Goal: Use online tool/utility: Utilize a website feature to perform a specific function

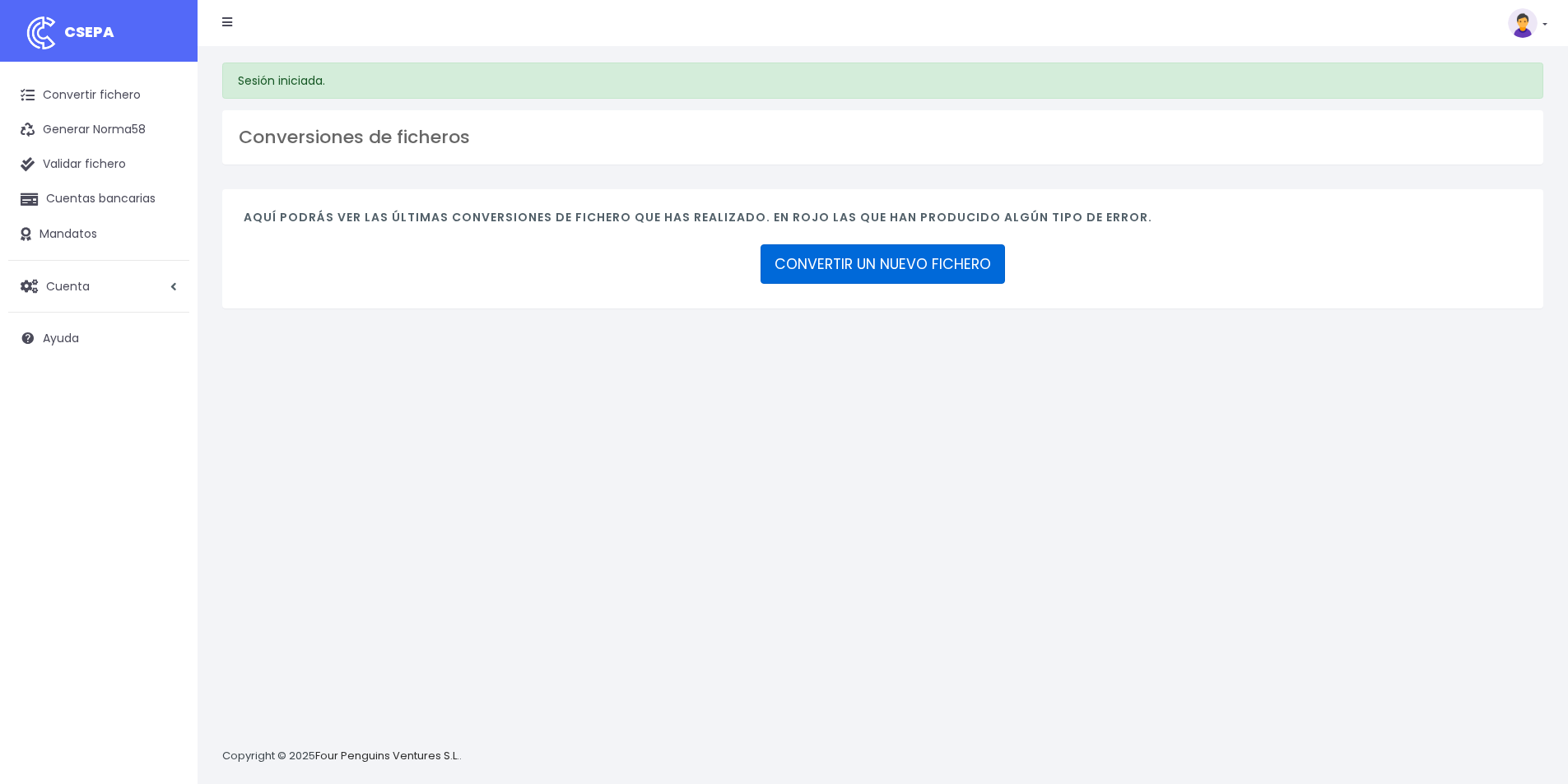
click at [885, 272] on link "CONVERTIR UN NUEVO FICHERO" at bounding box center [882, 264] width 245 height 39
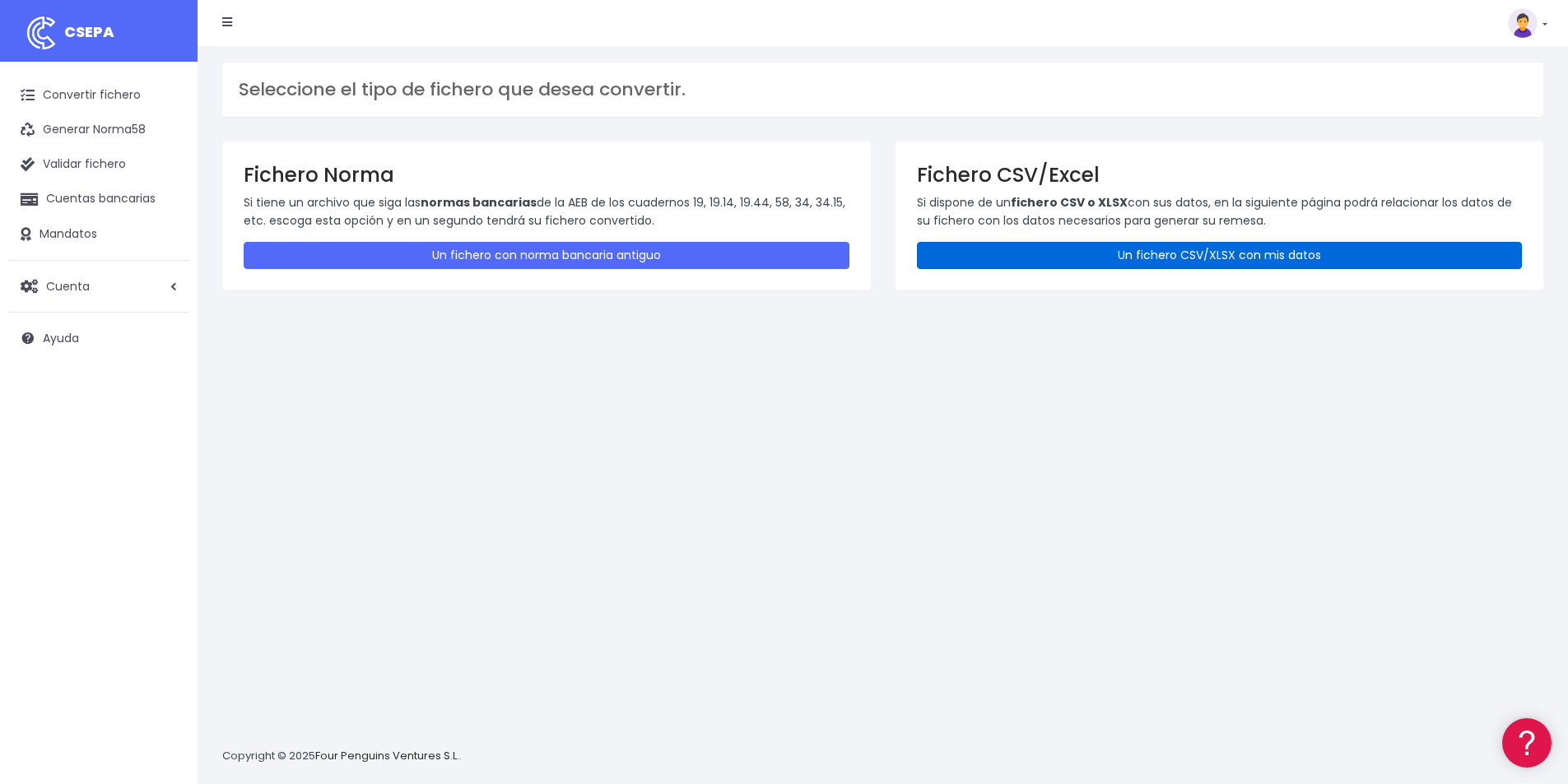
click at [1232, 250] on link "Un fichero CSV/XLSX con mis datos" at bounding box center [1219, 255] width 605 height 27
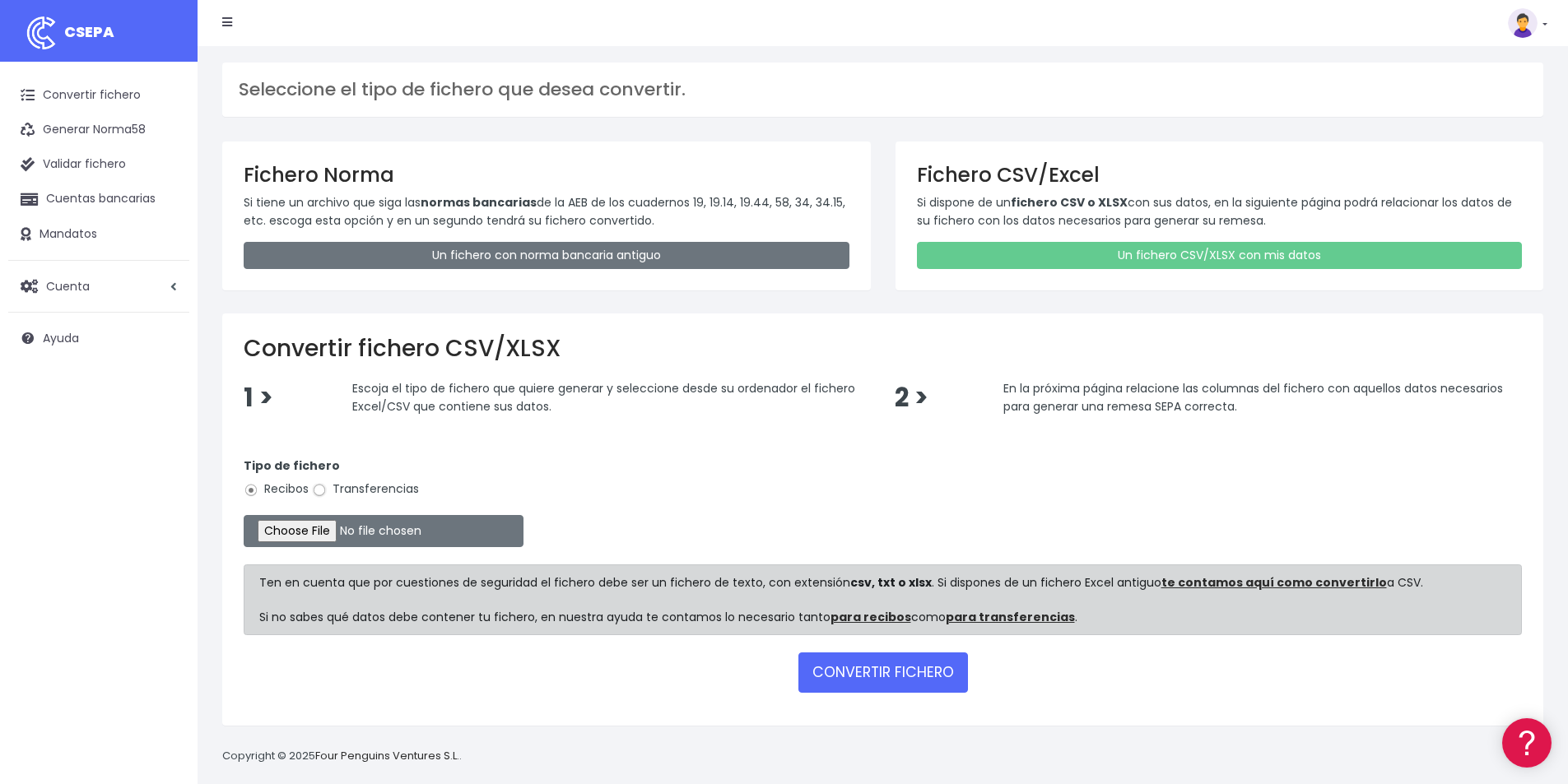
click at [316, 489] on input "Transferencias" at bounding box center [320, 490] width 15 height 15
radio input "true"
click at [325, 536] on input "file" at bounding box center [383, 531] width 280 height 32
type input "C:\fakepath\PAGOS 06-10-25.xlsx"
click at [900, 664] on button "CONVERTIR FICHERO" at bounding box center [883, 672] width 170 height 39
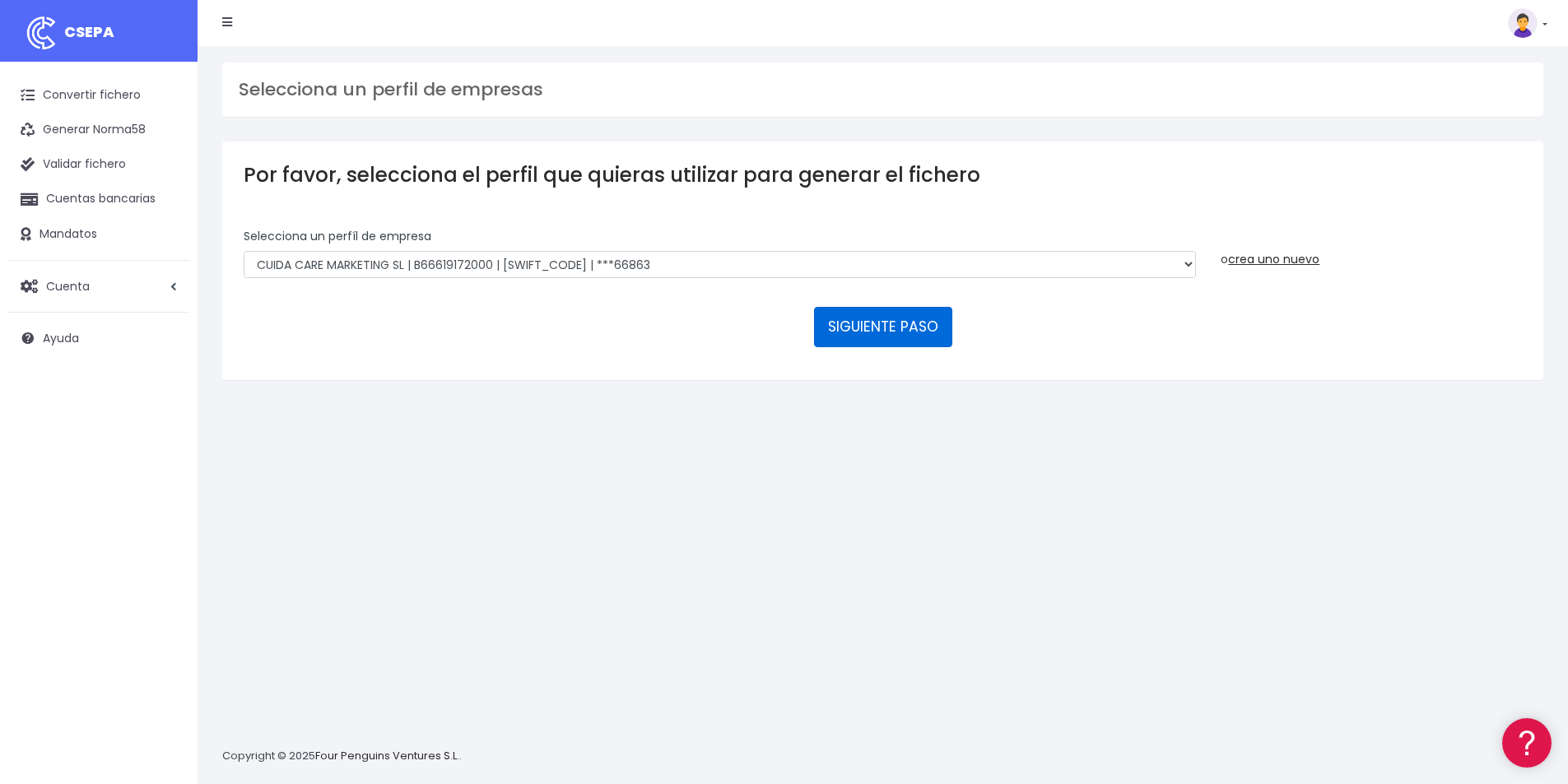
click at [904, 319] on button "SIGUIENTE PASO" at bounding box center [883, 327] width 139 height 39
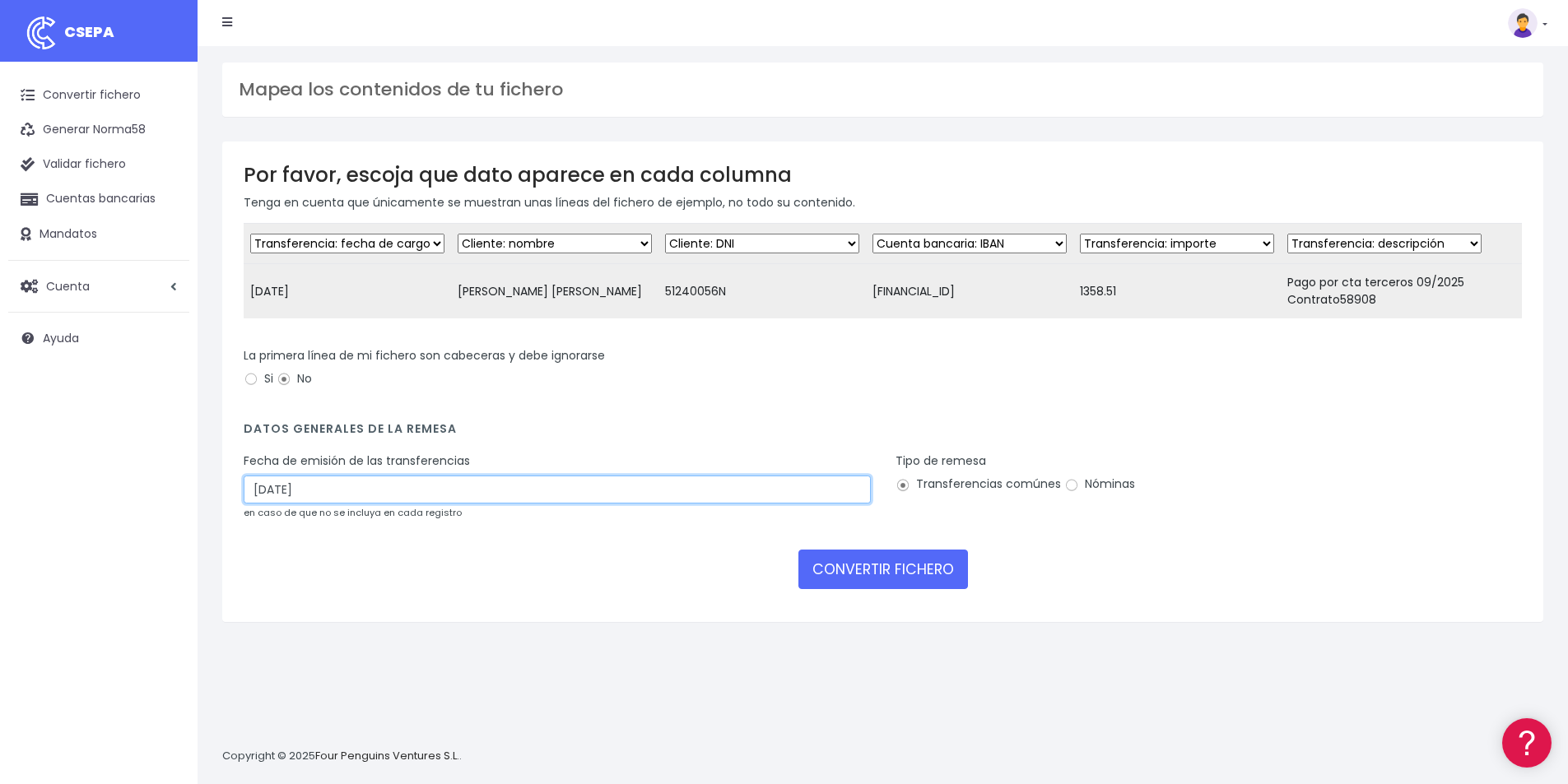
click at [373, 503] on input "08/10/2025" at bounding box center [557, 489] width 627 height 28
click at [256, 611] on td "6" at bounding box center [260, 614] width 24 height 24
type input "06/10/2025"
click at [1069, 493] on input "Nóminas" at bounding box center [1071, 485] width 15 height 15
radio input "true"
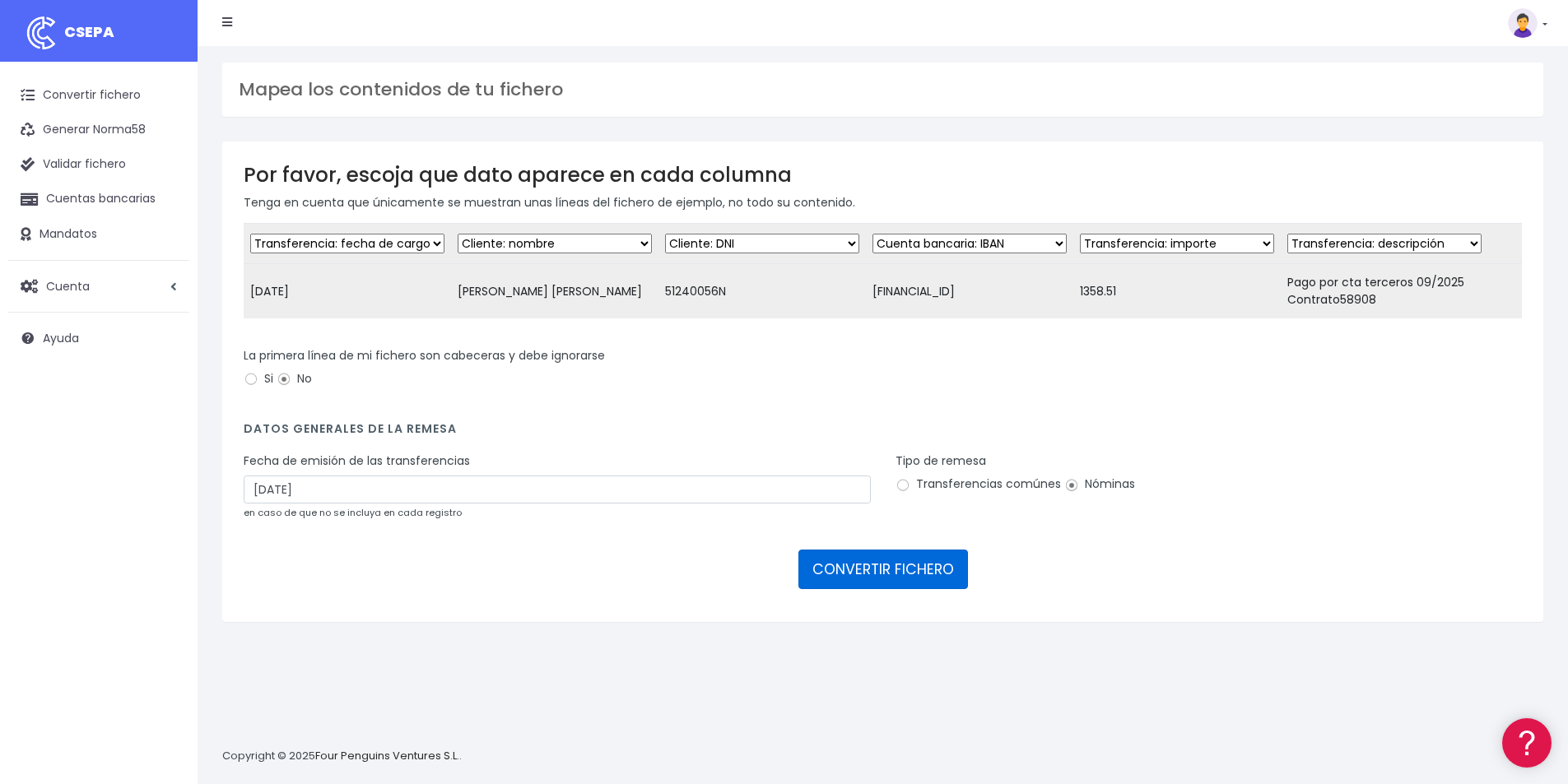
click at [872, 583] on button "CONVERTIR FICHERO" at bounding box center [883, 570] width 170 height 39
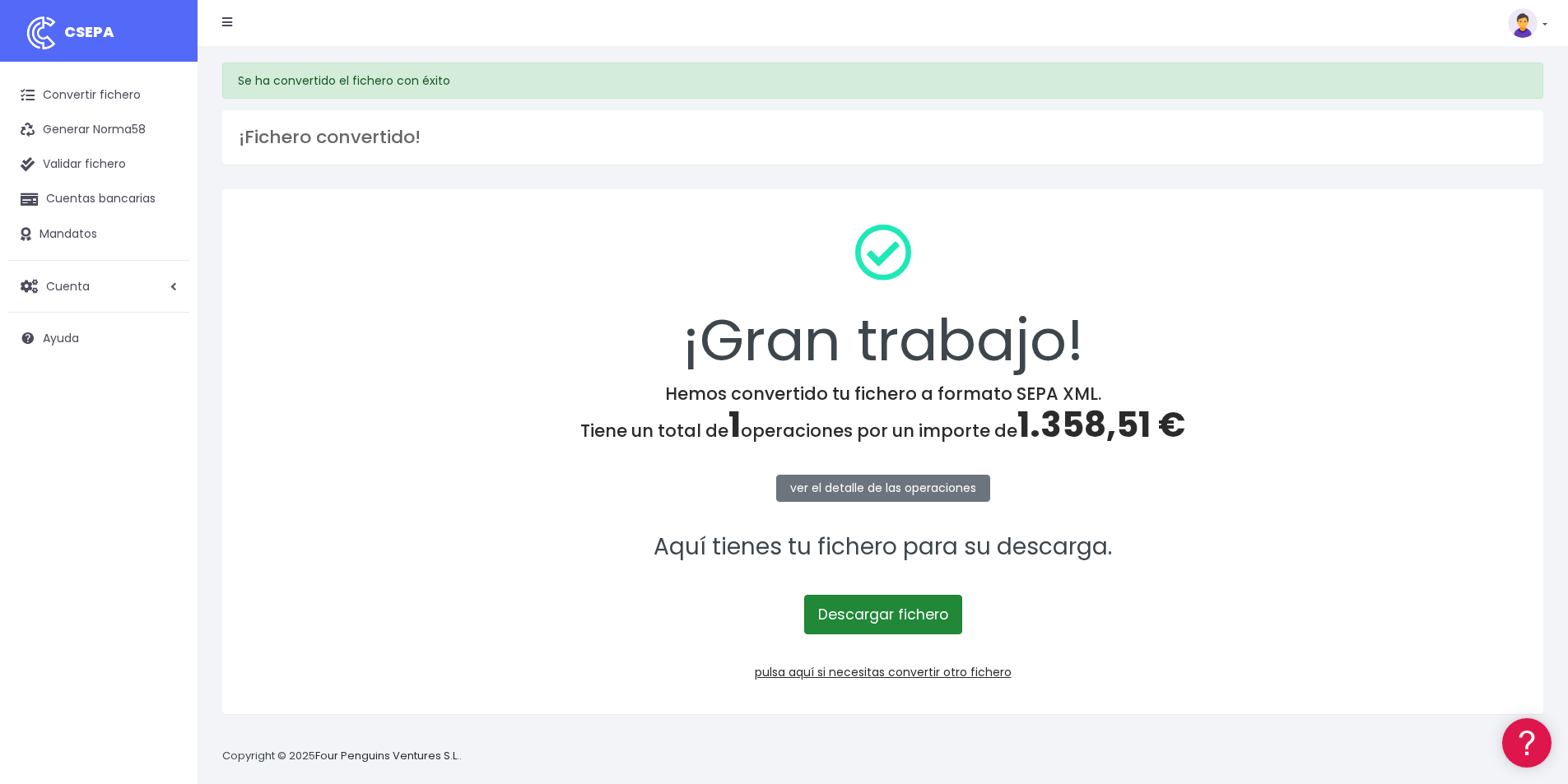
click at [883, 620] on link "Descargar fichero" at bounding box center [883, 614] width 158 height 39
